Goal: Use online tool/utility: Use online tool/utility

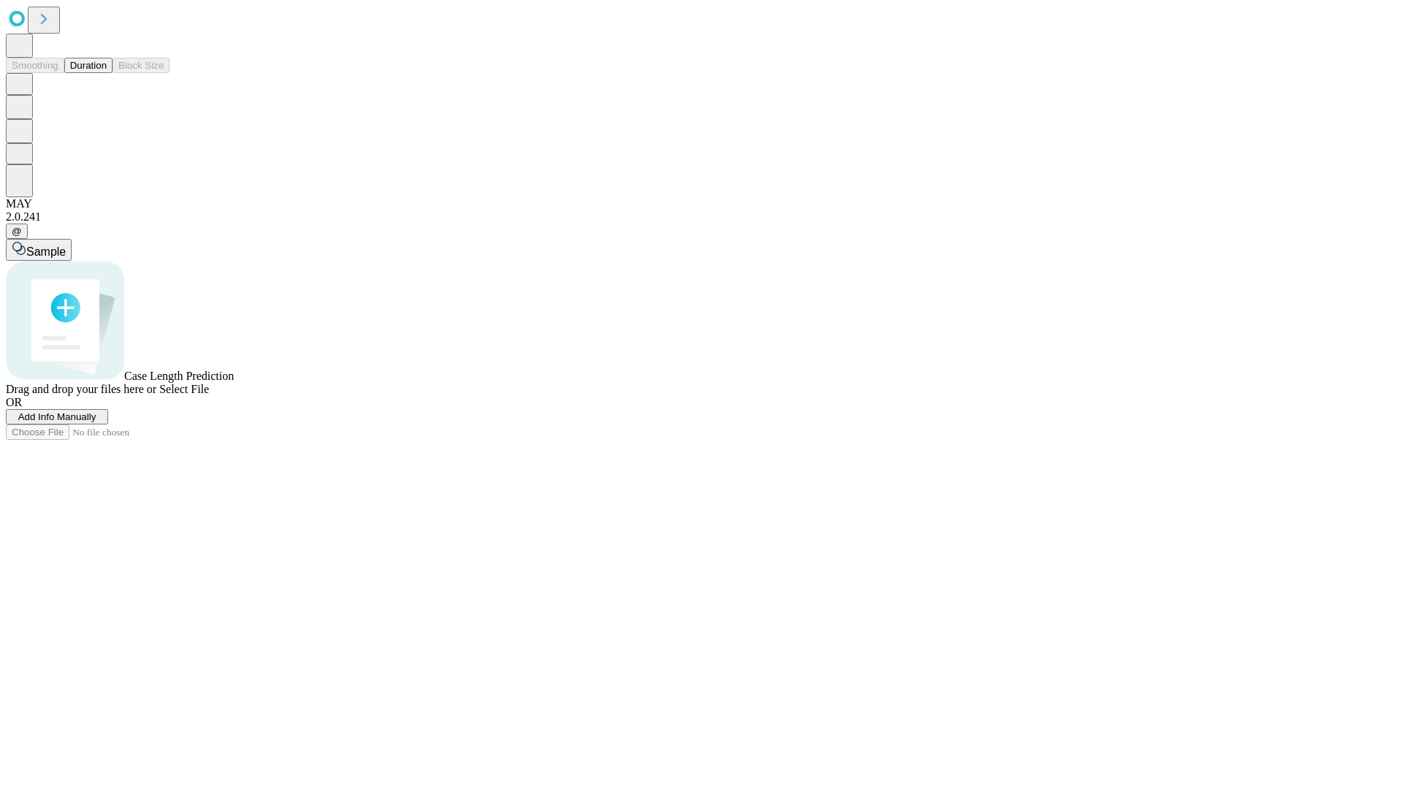
click at [96, 422] on span "Add Info Manually" at bounding box center [57, 416] width 78 height 11
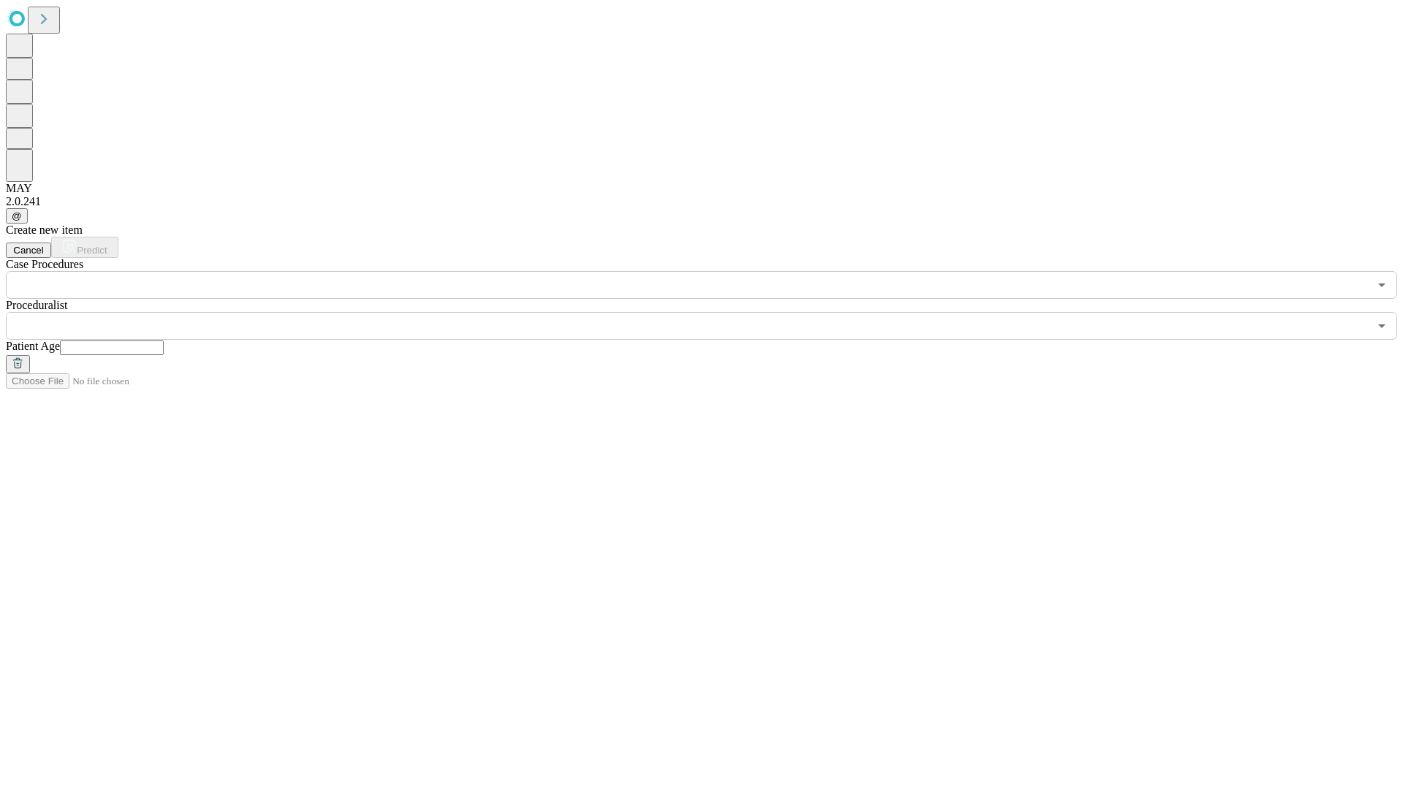
click at [164, 341] on input "text" at bounding box center [112, 348] width 104 height 15
type input "**"
click at [712, 312] on input "text" at bounding box center [687, 326] width 1363 height 28
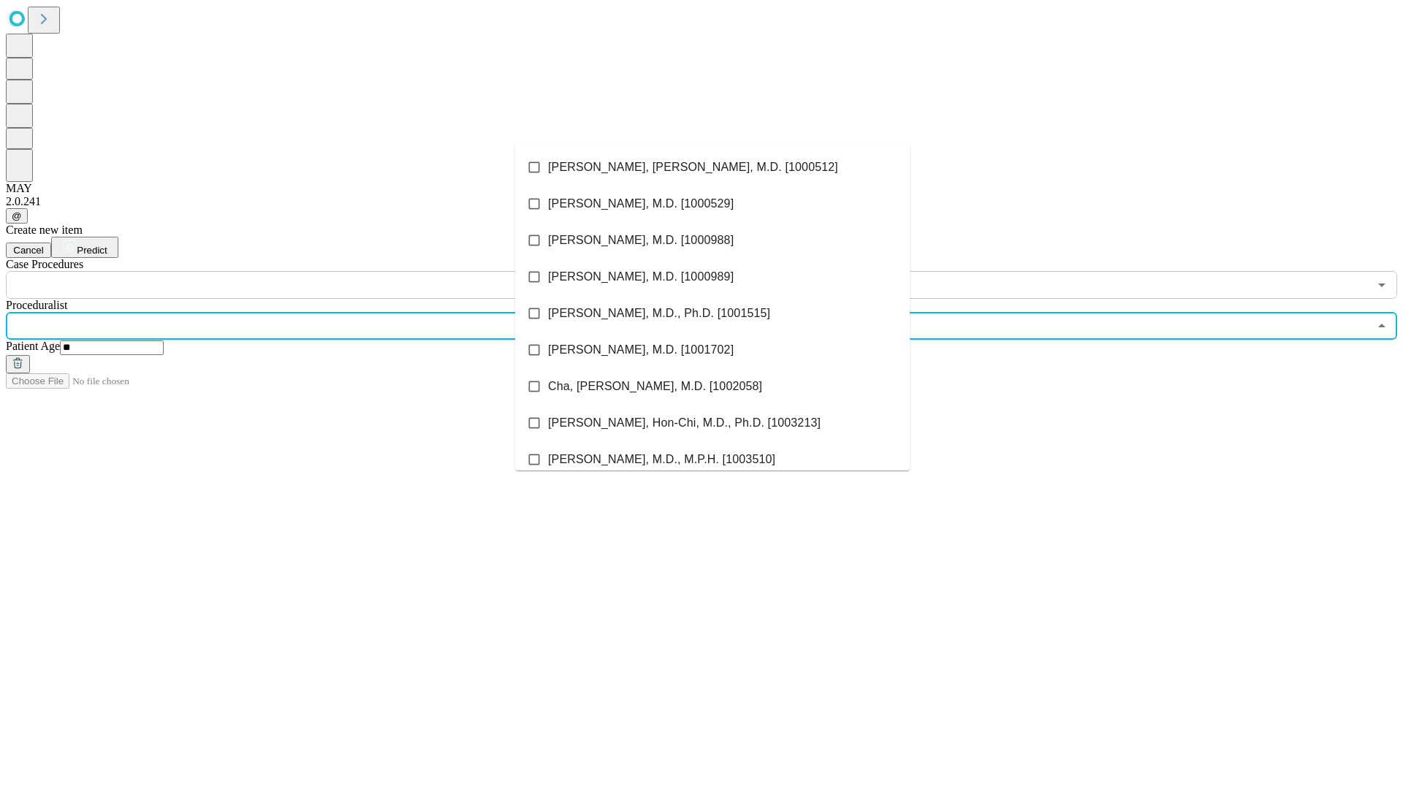
click at [712, 167] on li "[PERSON_NAME], [PERSON_NAME], M.D. [1000512]" at bounding box center [712, 167] width 395 height 37
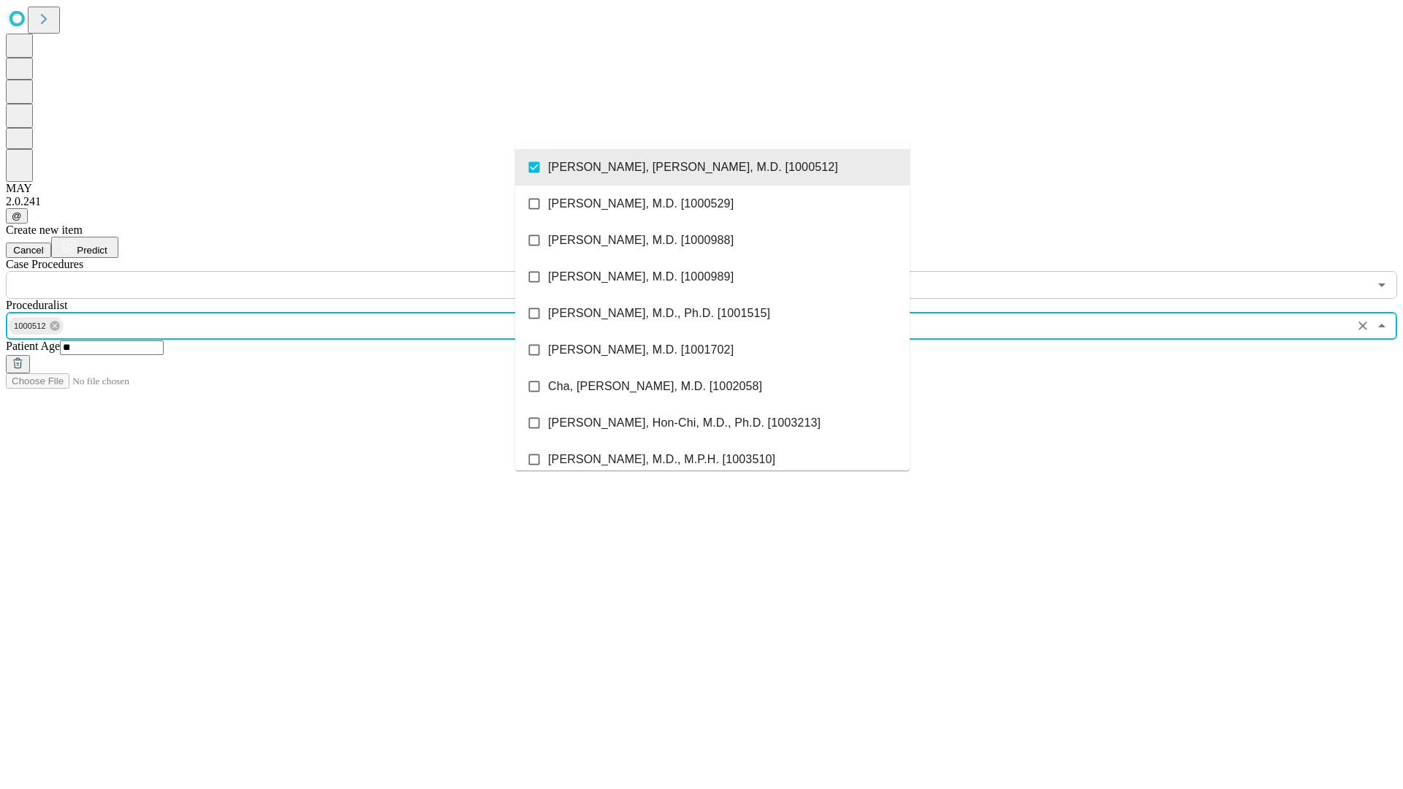
click at [307, 271] on input "text" at bounding box center [687, 285] width 1363 height 28
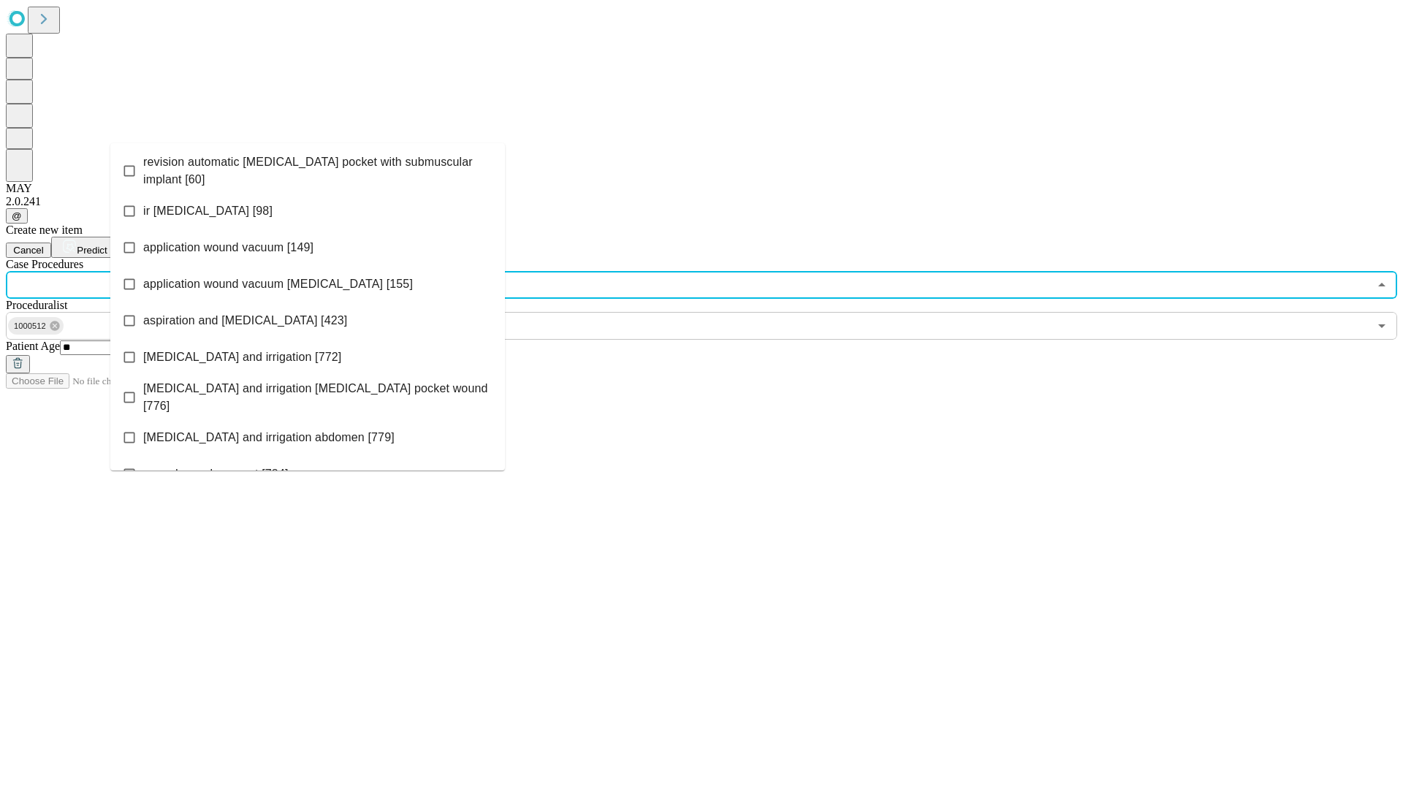
click at [308, 167] on span "revision automatic [MEDICAL_DATA] pocket with submuscular implant [60]" at bounding box center [318, 170] width 350 height 35
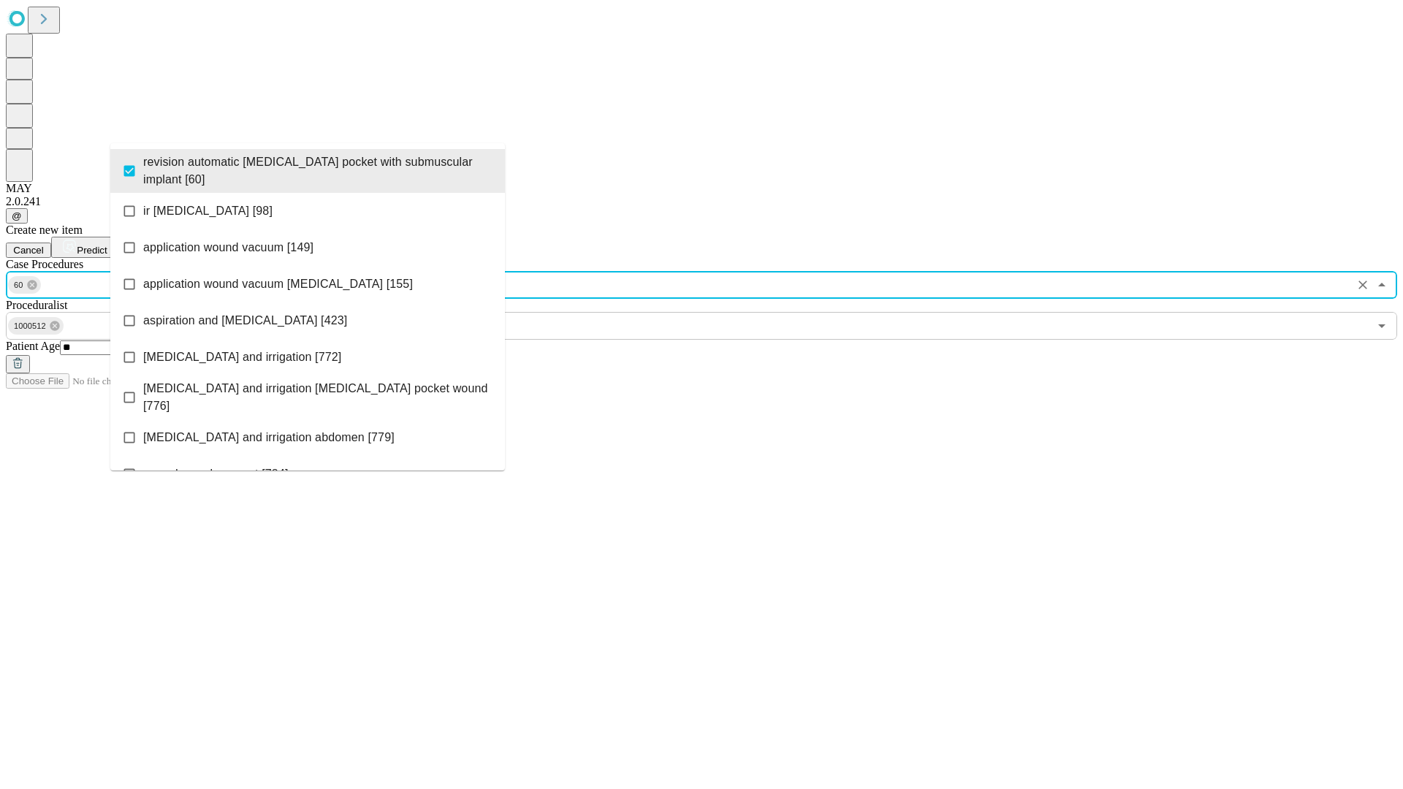
click at [107, 245] on span "Predict" at bounding box center [92, 250] width 30 height 11
